Goal: Navigation & Orientation: Find specific page/section

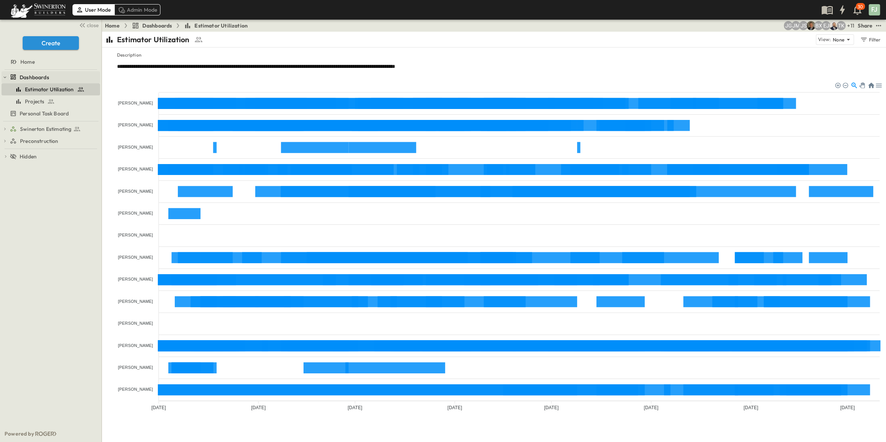
click at [31, 74] on span "Dashboards" at bounding box center [34, 78] width 29 height 8
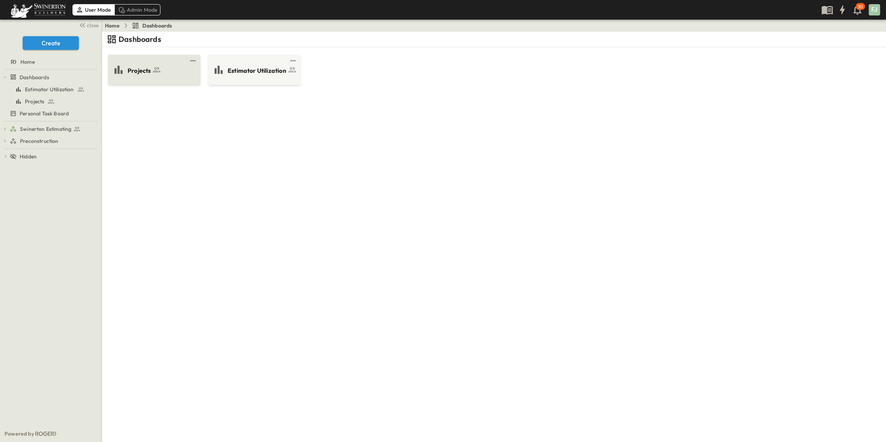
click at [160, 64] on div "Projects" at bounding box center [153, 70] width 82 height 12
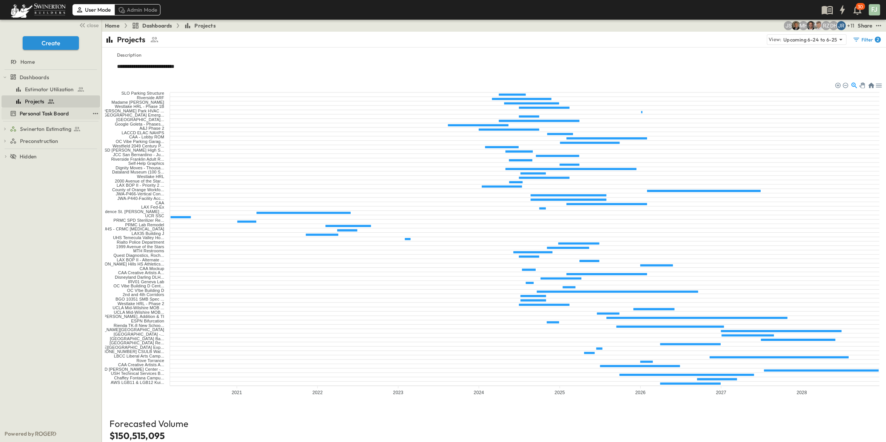
click at [44, 110] on span "Personal Task Board" at bounding box center [44, 114] width 49 height 8
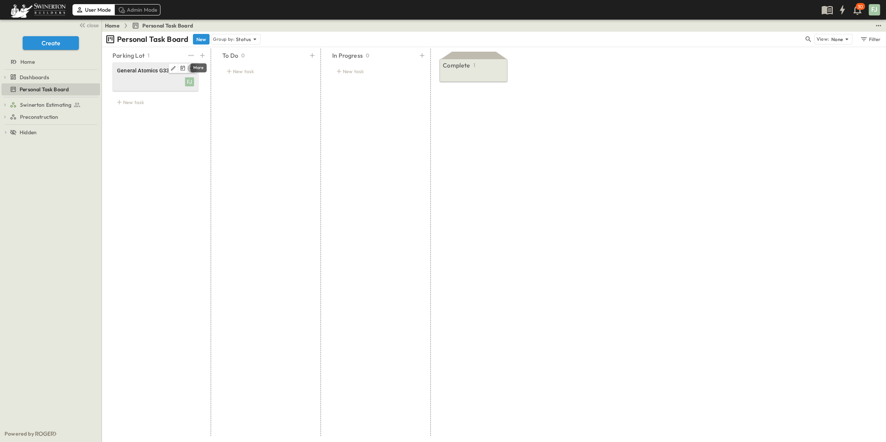
click at [197, 64] on button "edit" at bounding box center [192, 68] width 9 height 9
click at [194, 109] on li "Delete" at bounding box center [186, 115] width 68 height 12
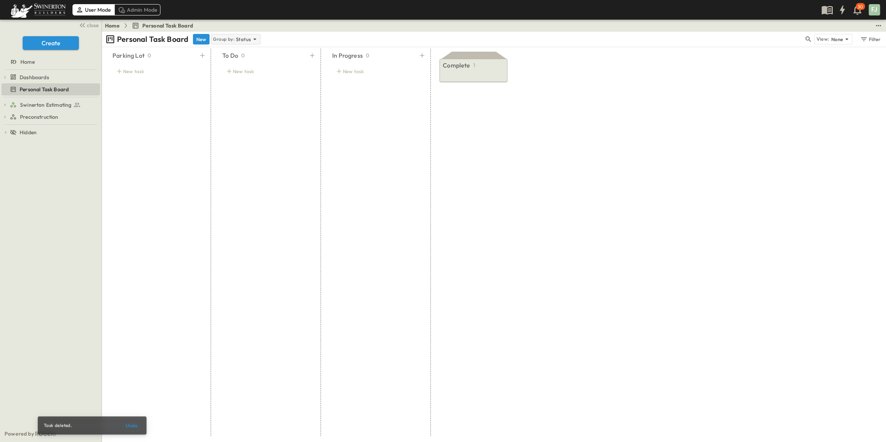
click at [219, 34] on div "Group by: Status" at bounding box center [235, 39] width 49 height 11
click at [212, 46] on div "Tracking Date" at bounding box center [201, 51] width 48 height 11
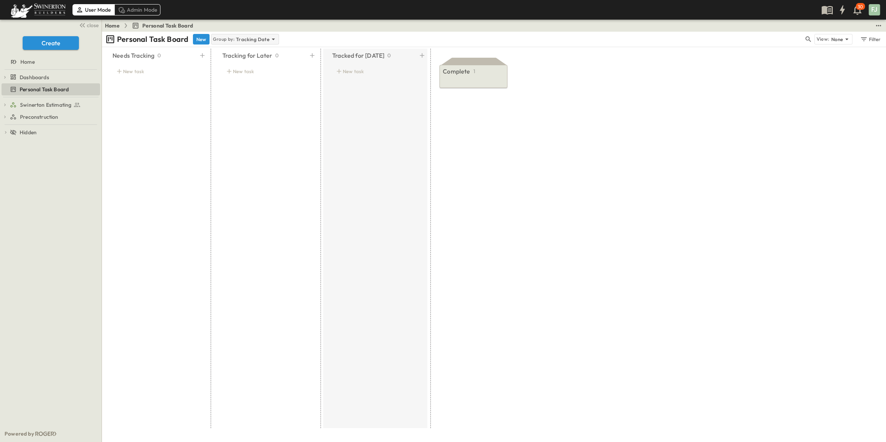
click at [269, 35] on icon at bounding box center [273, 39] width 8 height 8
click at [225, 38] on div "Status" at bounding box center [208, 40] width 62 height 11
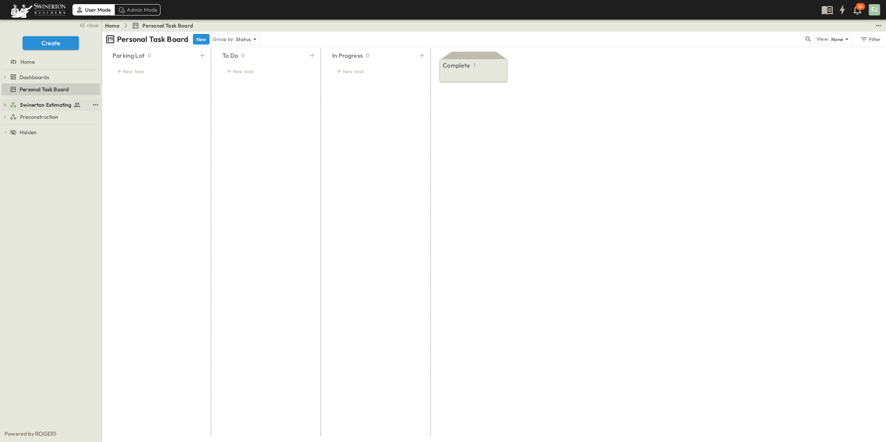
click at [51, 101] on span "Swinerton Estimating" at bounding box center [45, 105] width 51 height 8
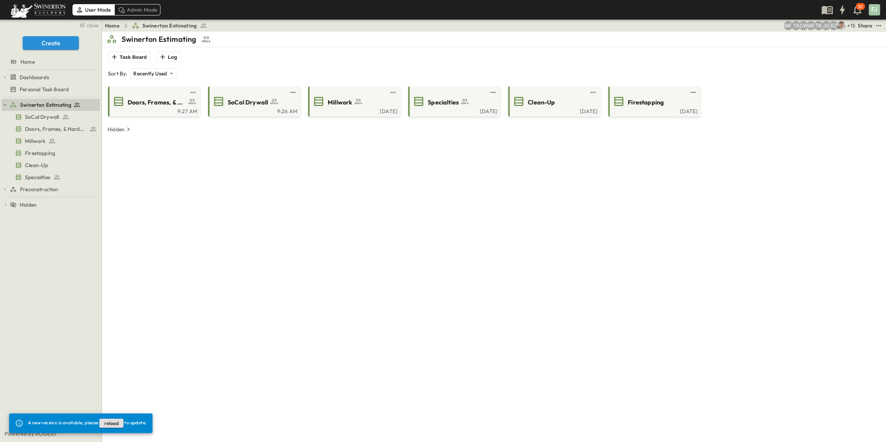
click at [114, 426] on button "reload" at bounding box center [111, 423] width 24 height 9
